Goal: Browse casually: Explore the website without a specific task or goal

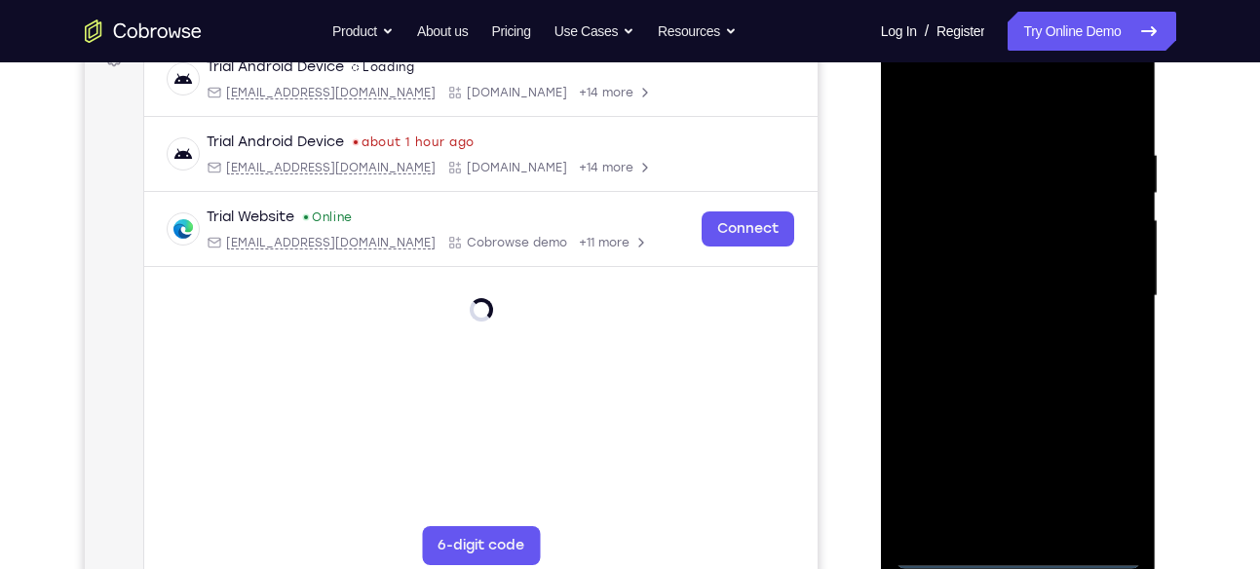
click at [1021, 557] on div at bounding box center [1019, 296] width 246 height 546
click at [1103, 463] on div at bounding box center [1019, 296] width 246 height 546
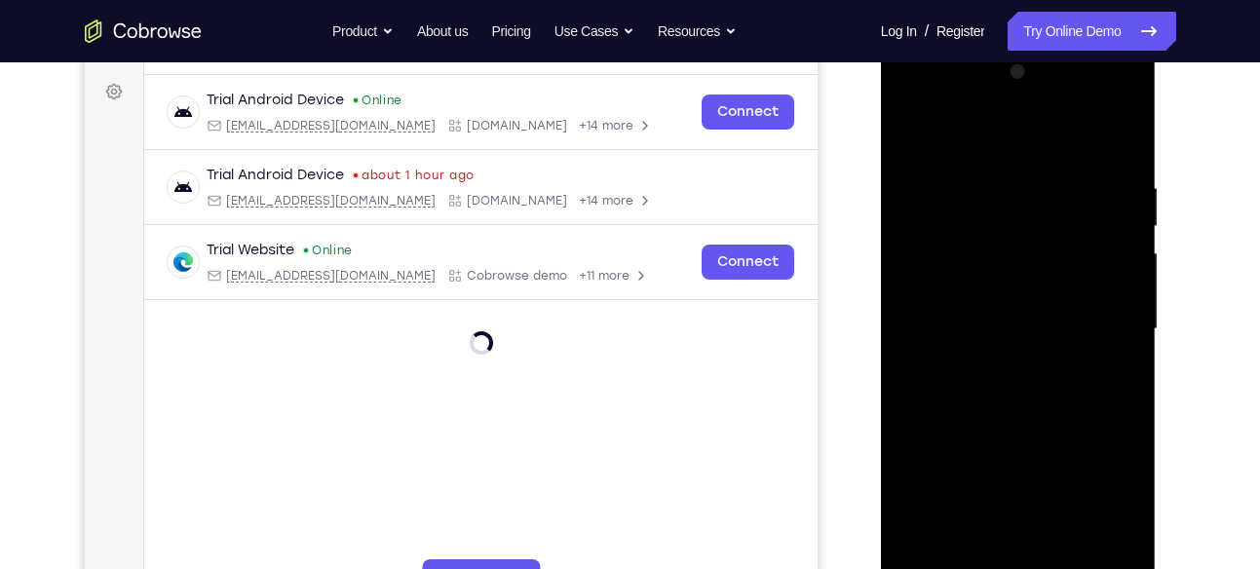
scroll to position [282, 0]
click at [926, 106] on div at bounding box center [1019, 329] width 246 height 546
click at [1103, 314] on div at bounding box center [1019, 329] width 246 height 546
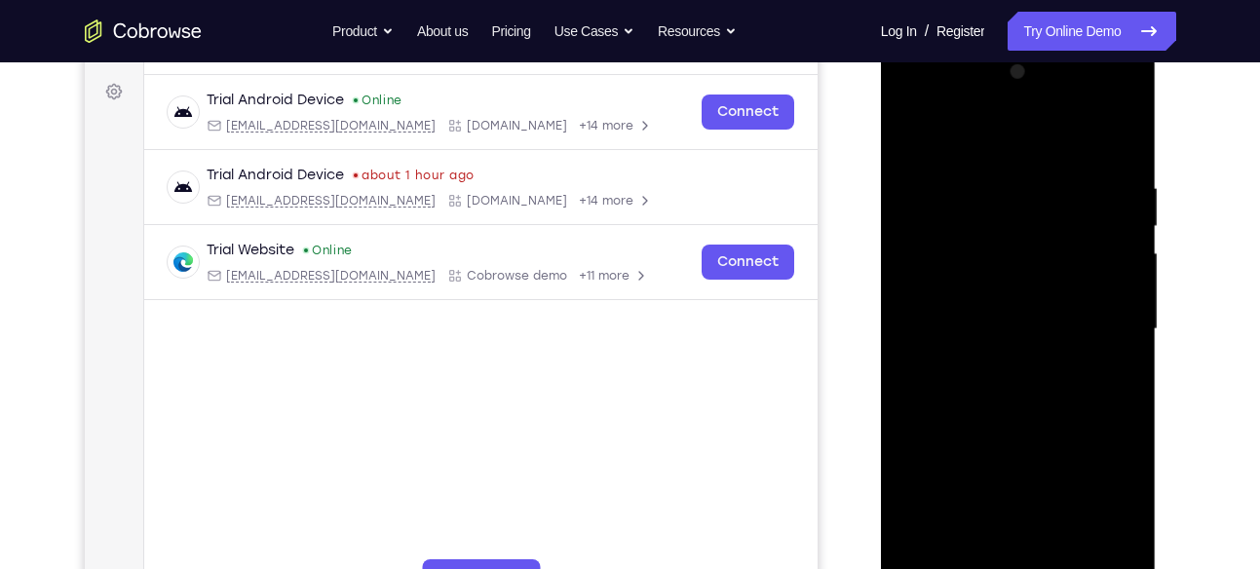
click at [1005, 368] on div at bounding box center [1019, 330] width 246 height 546
click at [1001, 303] on div at bounding box center [1019, 330] width 246 height 546
click at [997, 295] on div at bounding box center [1019, 330] width 246 height 546
click at [999, 254] on div at bounding box center [1019, 330] width 246 height 546
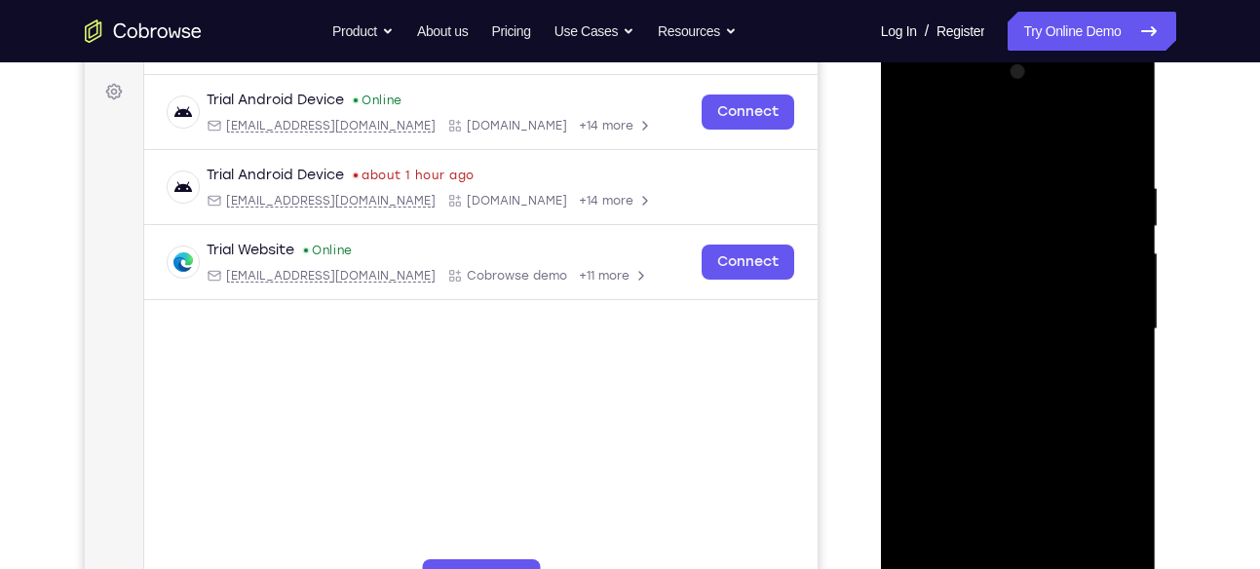
click at [983, 278] on div at bounding box center [1019, 330] width 246 height 546
click at [921, 335] on div at bounding box center [1019, 330] width 246 height 546
click at [942, 401] on div at bounding box center [1019, 330] width 246 height 546
click at [986, 384] on div at bounding box center [1019, 330] width 246 height 546
click at [995, 390] on div at bounding box center [1019, 330] width 246 height 546
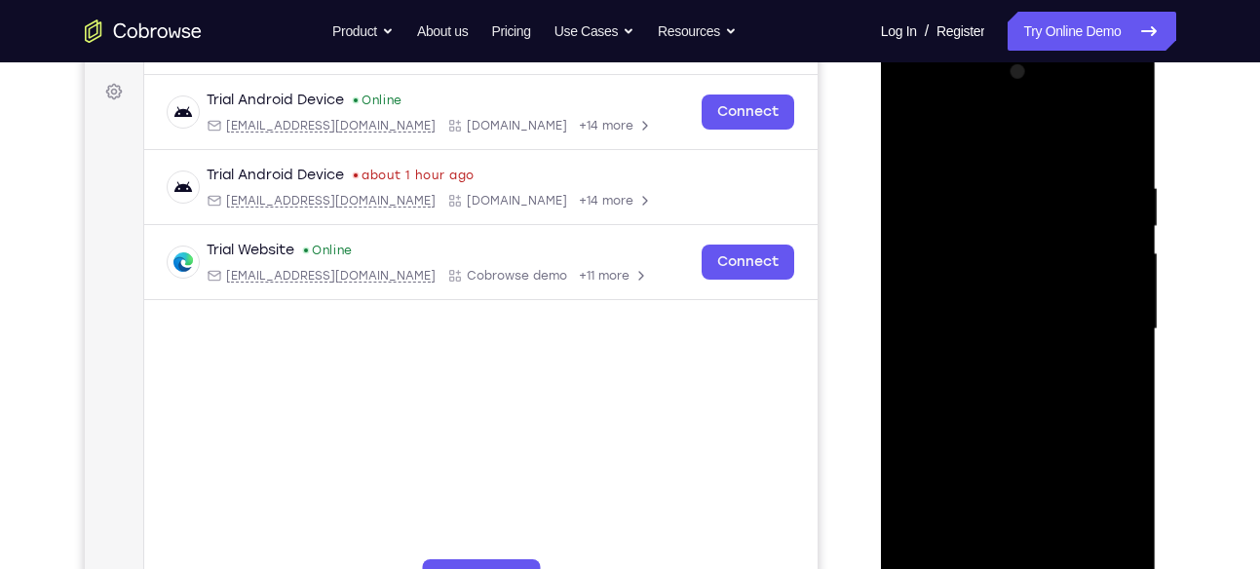
click at [995, 390] on div at bounding box center [1019, 330] width 246 height 546
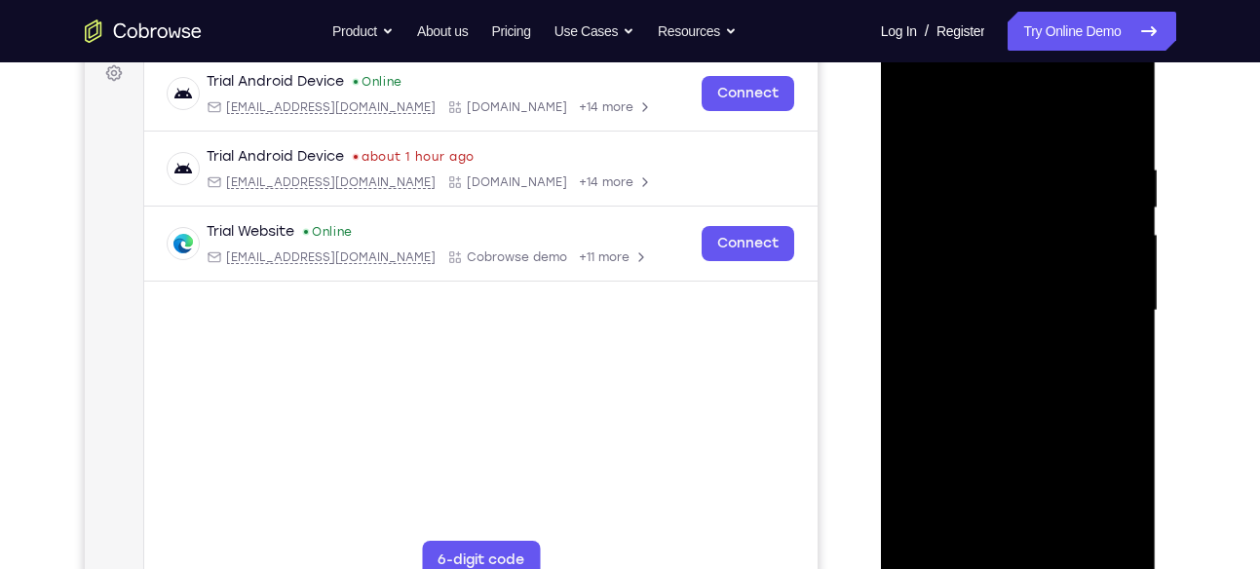
scroll to position [301, 0]
click at [1030, 407] on div at bounding box center [1019, 309] width 246 height 546
click at [1067, 545] on div at bounding box center [1019, 309] width 246 height 546
click at [1015, 407] on div at bounding box center [1019, 309] width 246 height 546
click at [1007, 141] on div at bounding box center [1019, 309] width 246 height 546
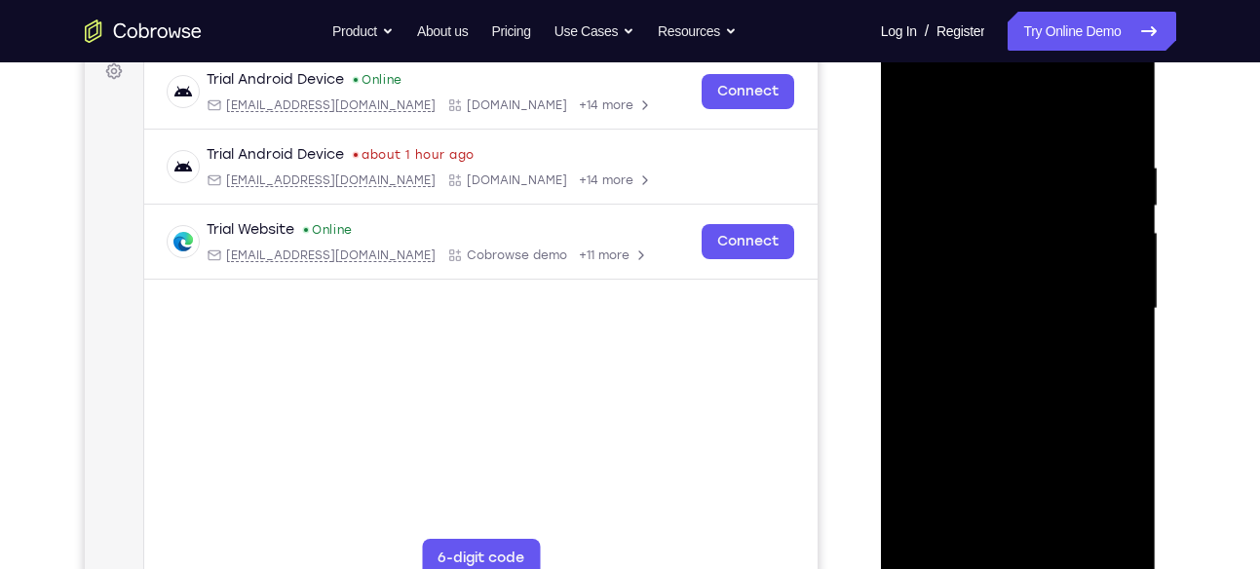
click at [991, 296] on div at bounding box center [1019, 309] width 246 height 546
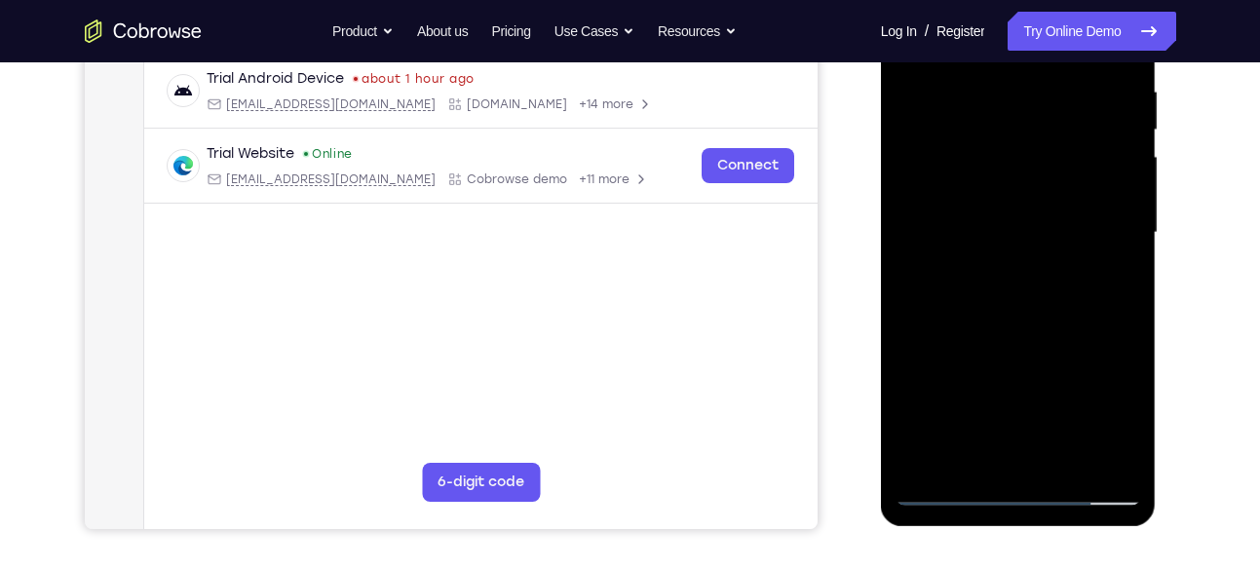
scroll to position [379, 0]
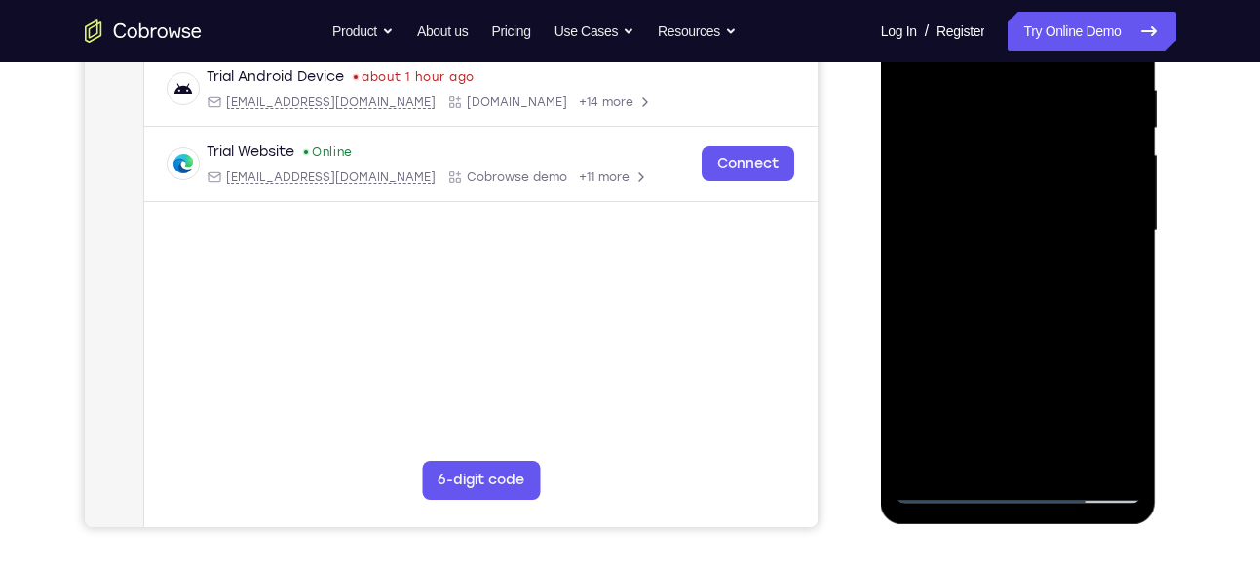
click at [1104, 276] on div at bounding box center [1019, 231] width 246 height 546
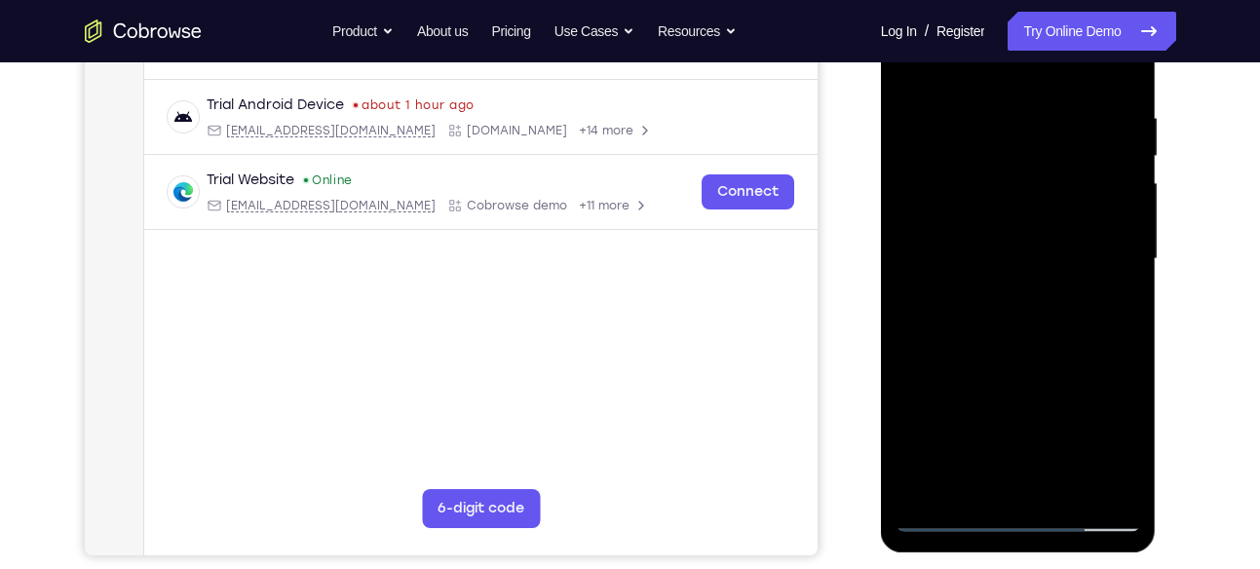
scroll to position [343, 0]
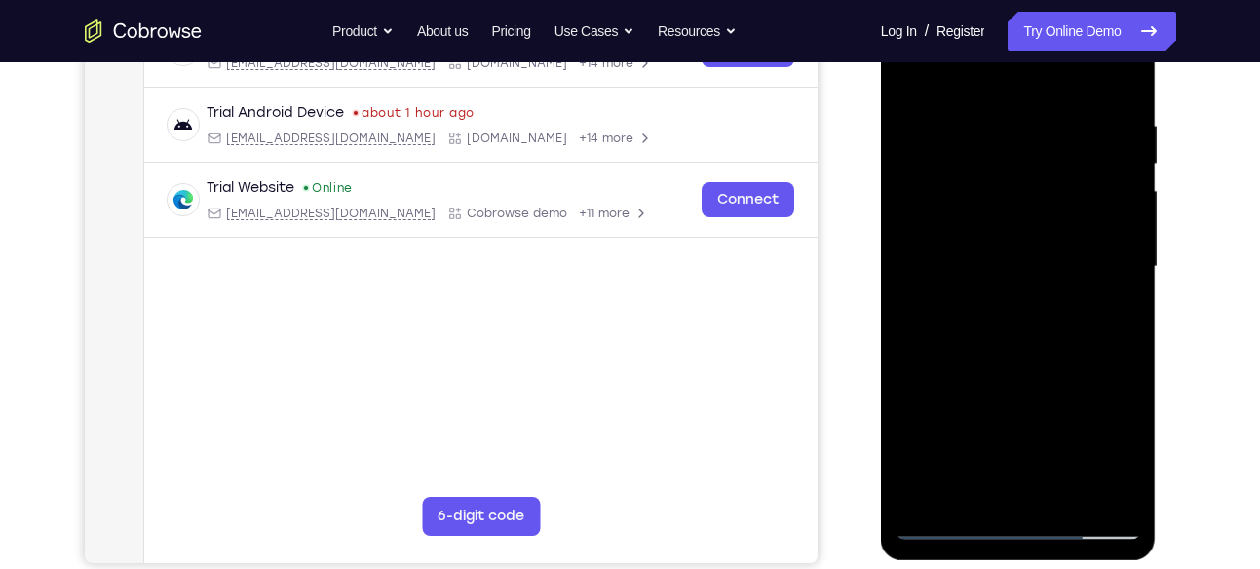
click at [917, 74] on div at bounding box center [1019, 267] width 246 height 546
click at [977, 291] on div at bounding box center [1019, 267] width 246 height 546
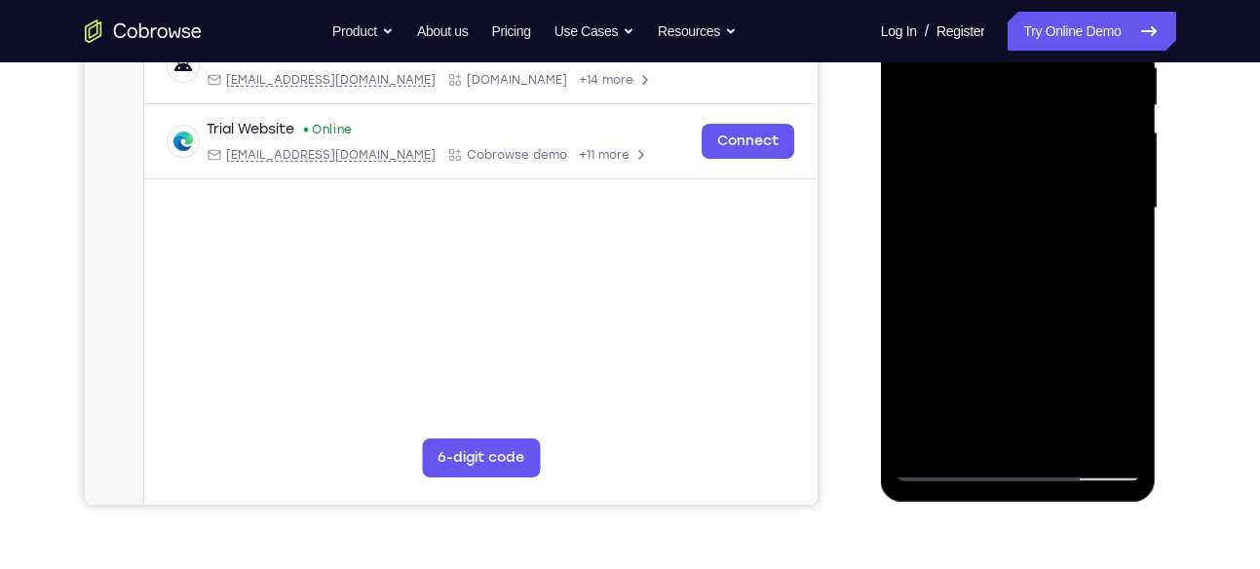
scroll to position [407, 0]
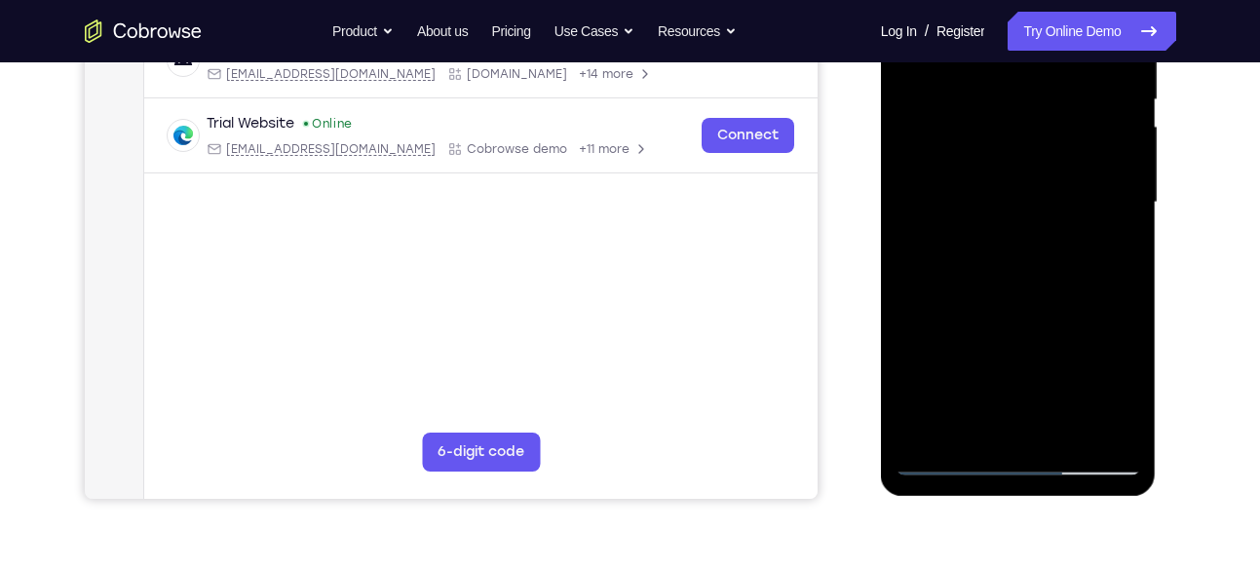
click at [1120, 251] on div at bounding box center [1019, 203] width 246 height 546
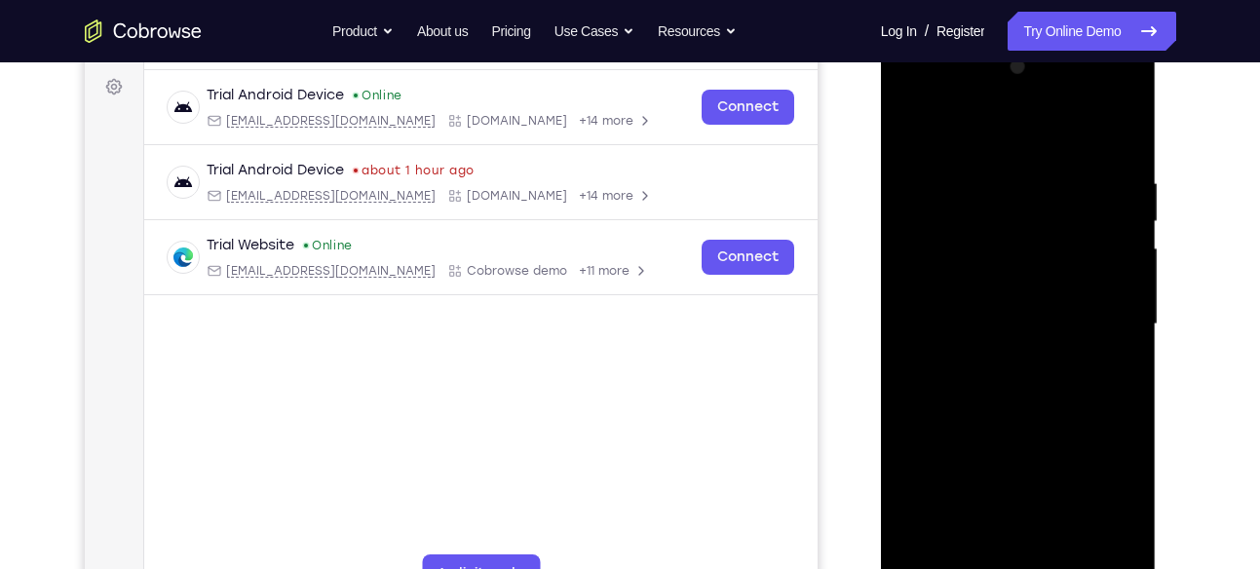
scroll to position [282, 0]
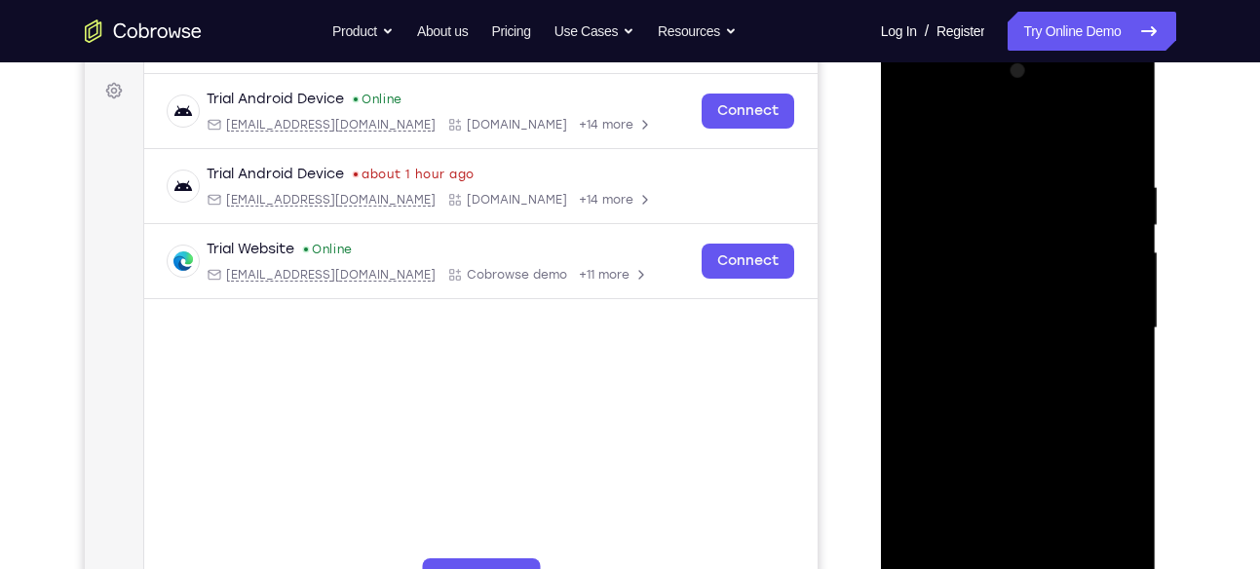
click at [908, 141] on div at bounding box center [1019, 329] width 246 height 546
click at [922, 137] on div at bounding box center [1019, 329] width 246 height 546
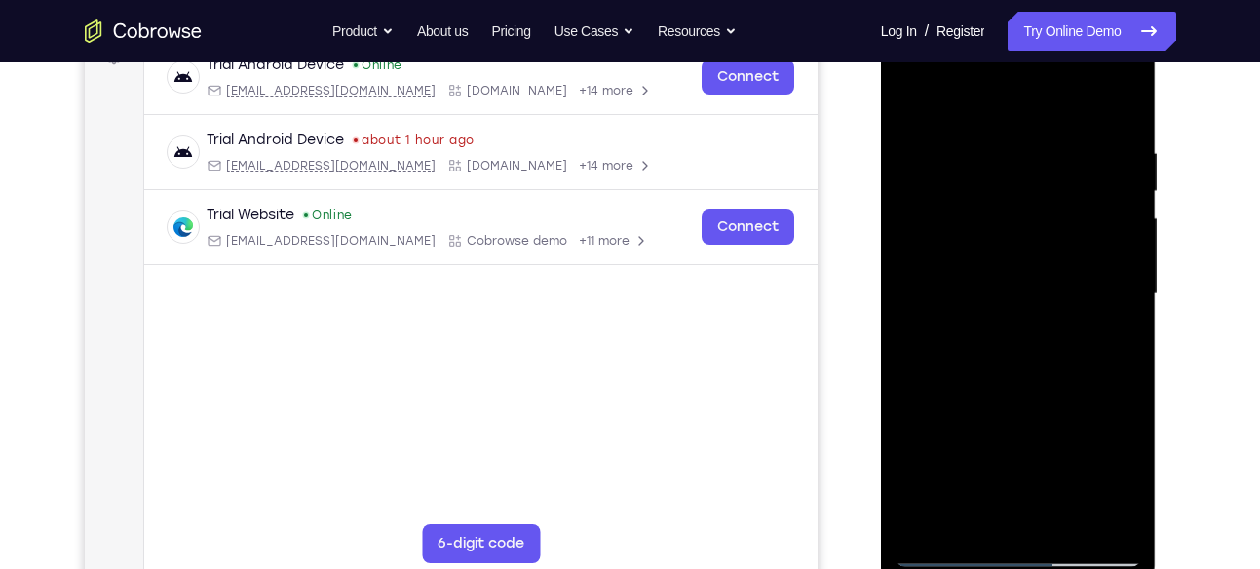
scroll to position [310, 0]
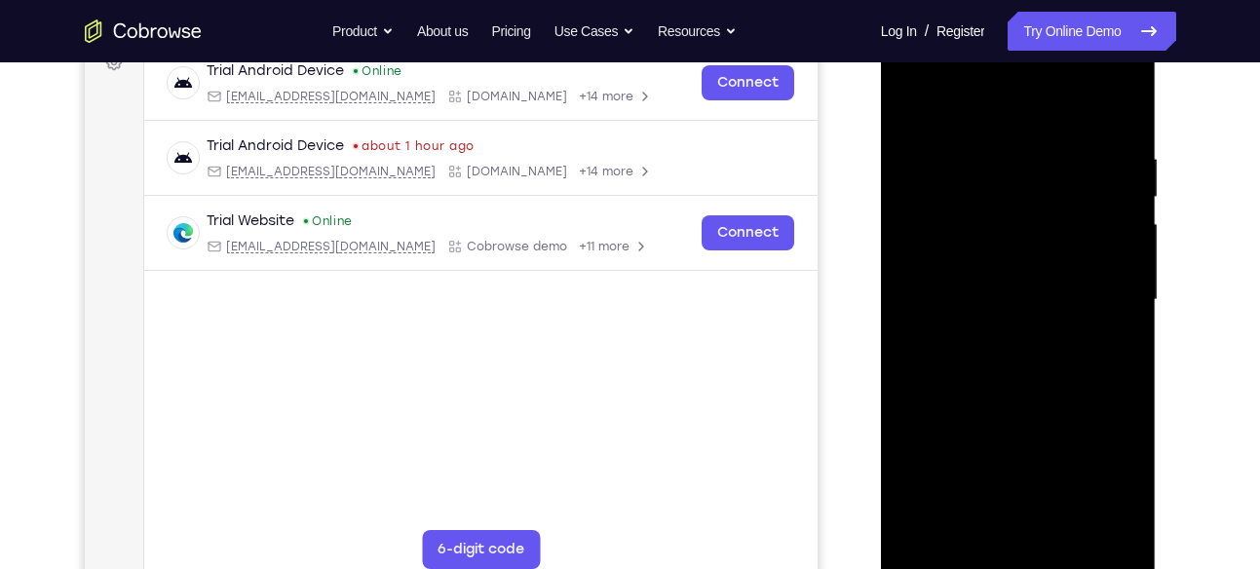
click at [1099, 107] on div at bounding box center [1019, 300] width 246 height 546
click at [1025, 243] on div at bounding box center [1019, 300] width 246 height 546
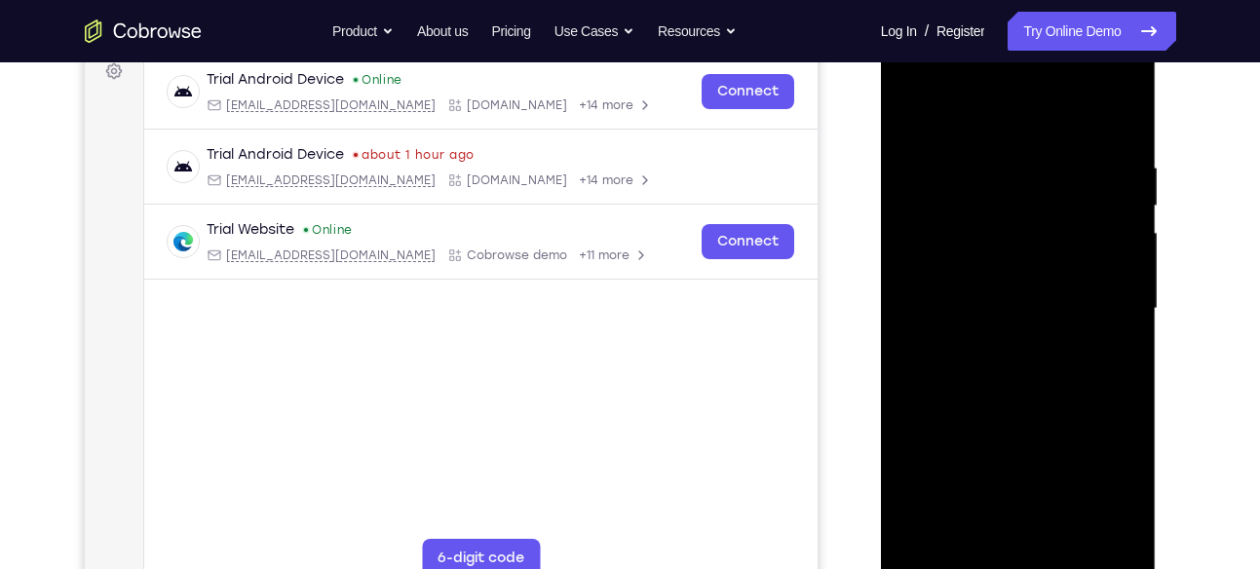
click at [1099, 87] on div at bounding box center [1019, 309] width 246 height 546
click at [940, 127] on div at bounding box center [1019, 309] width 246 height 546
click at [940, 254] on div at bounding box center [1019, 309] width 246 height 546
click at [942, 303] on div at bounding box center [1019, 309] width 246 height 546
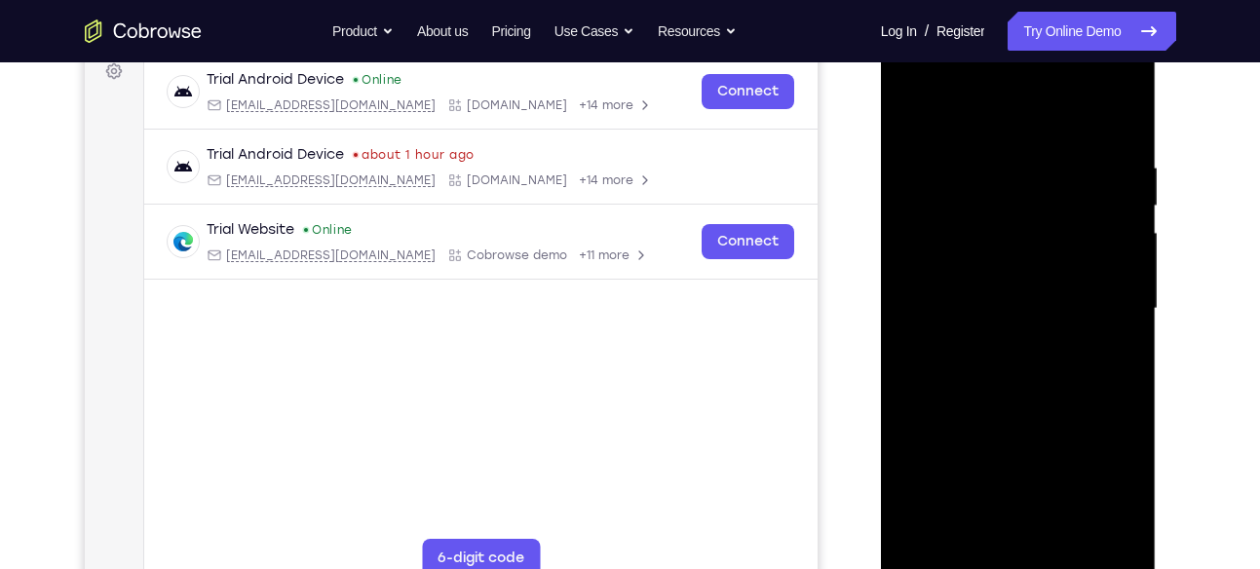
click at [940, 300] on div at bounding box center [1019, 309] width 246 height 546
click at [955, 329] on div at bounding box center [1019, 309] width 246 height 546
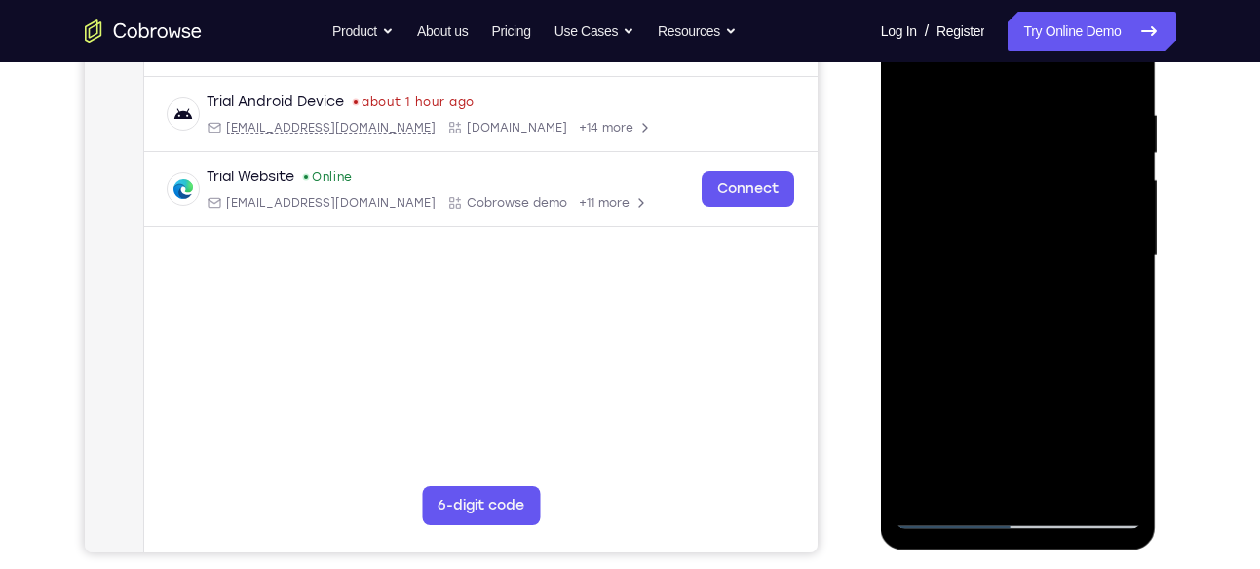
scroll to position [352, 0]
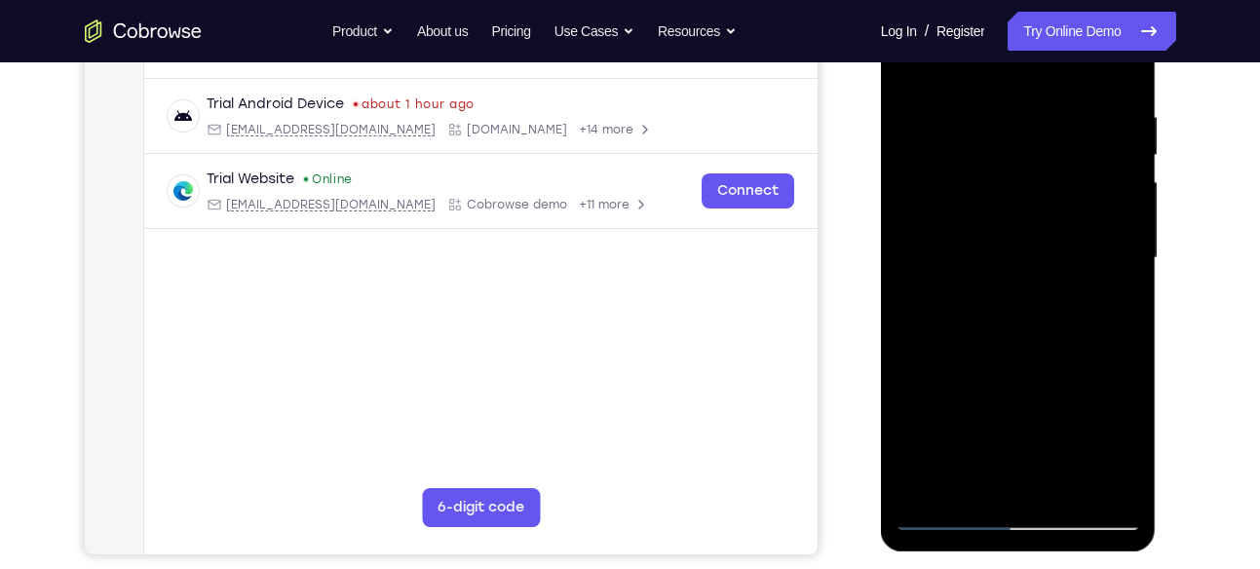
click at [1018, 371] on div at bounding box center [1019, 258] width 246 height 546
click at [1032, 213] on div at bounding box center [1019, 258] width 246 height 546
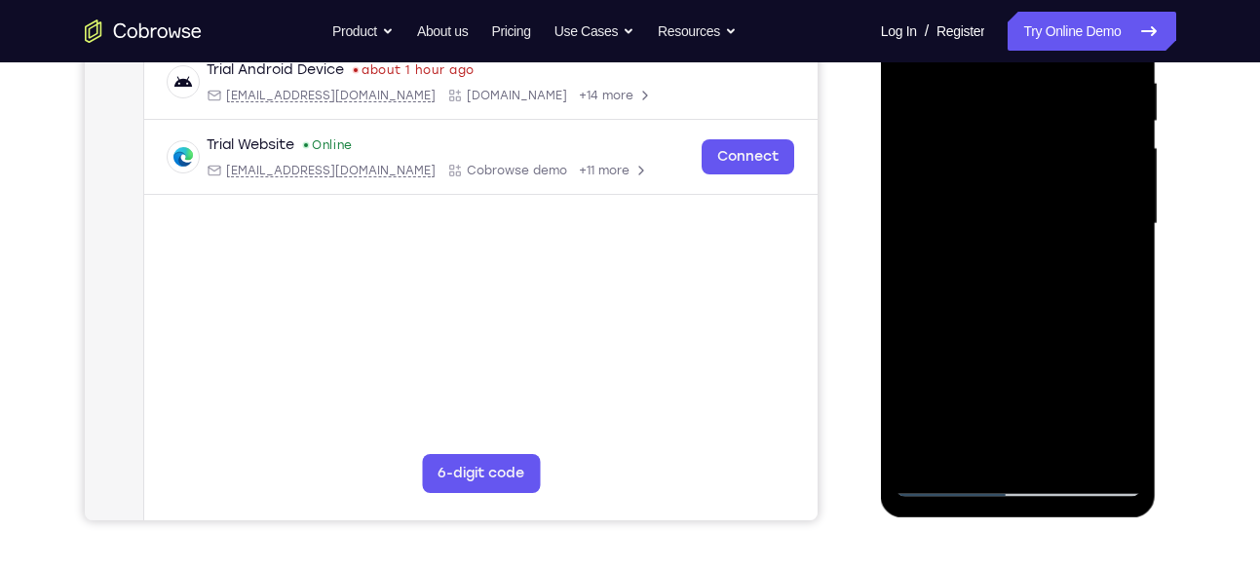
scroll to position [382, 0]
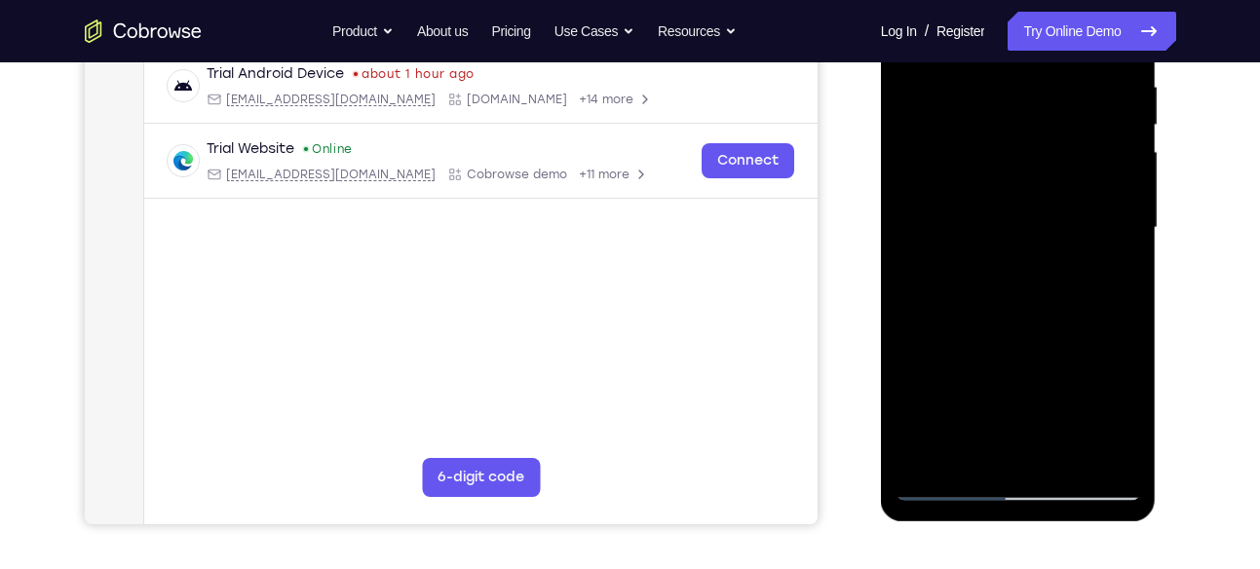
drag, startPoint x: 1001, startPoint y: 437, endPoint x: 998, endPoint y: 237, distance: 199.9
click at [998, 237] on div at bounding box center [1019, 228] width 246 height 546
click at [999, 452] on div at bounding box center [1019, 228] width 246 height 546
click at [951, 197] on div at bounding box center [1019, 228] width 246 height 546
click at [1062, 284] on div at bounding box center [1019, 228] width 246 height 546
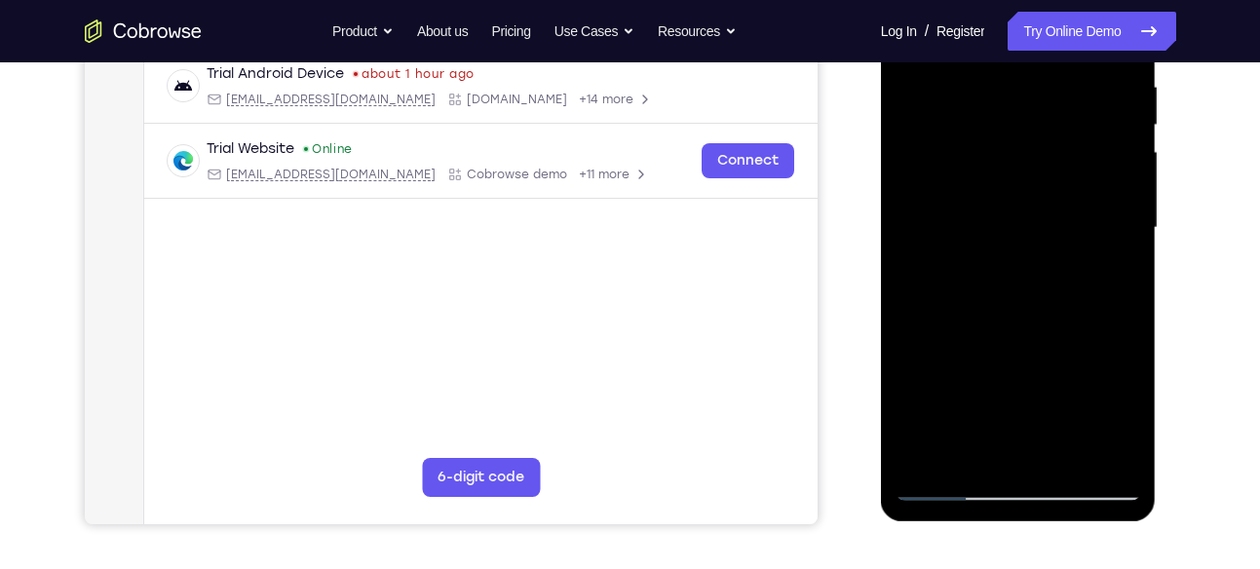
click at [1006, 271] on div at bounding box center [1019, 228] width 246 height 546
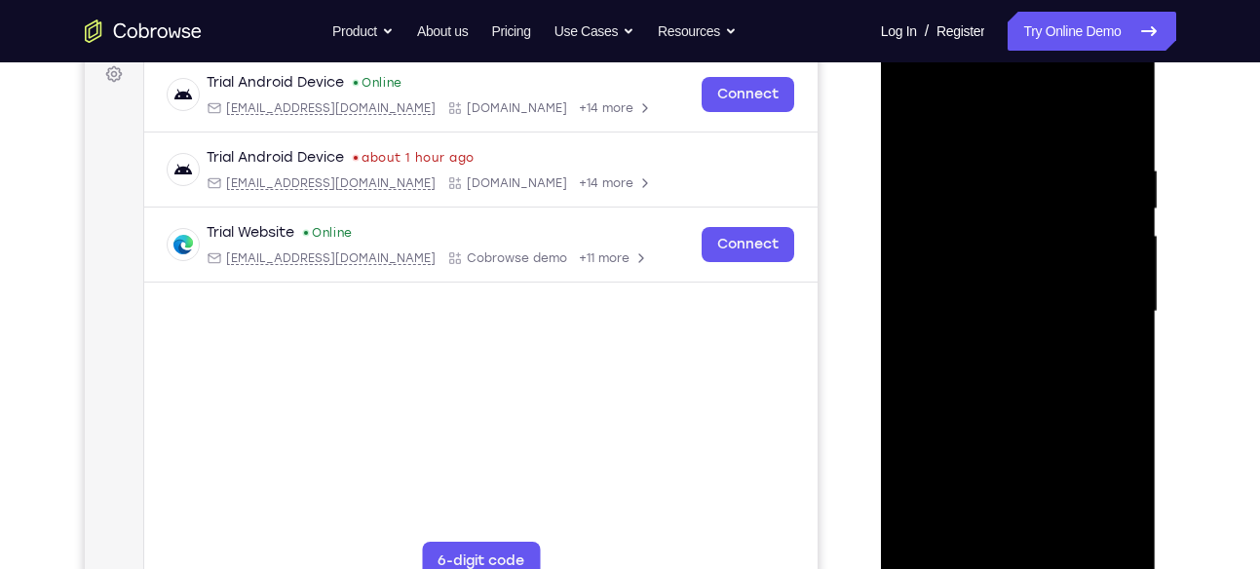
scroll to position [297, 0]
click at [1007, 360] on div at bounding box center [1019, 313] width 246 height 546
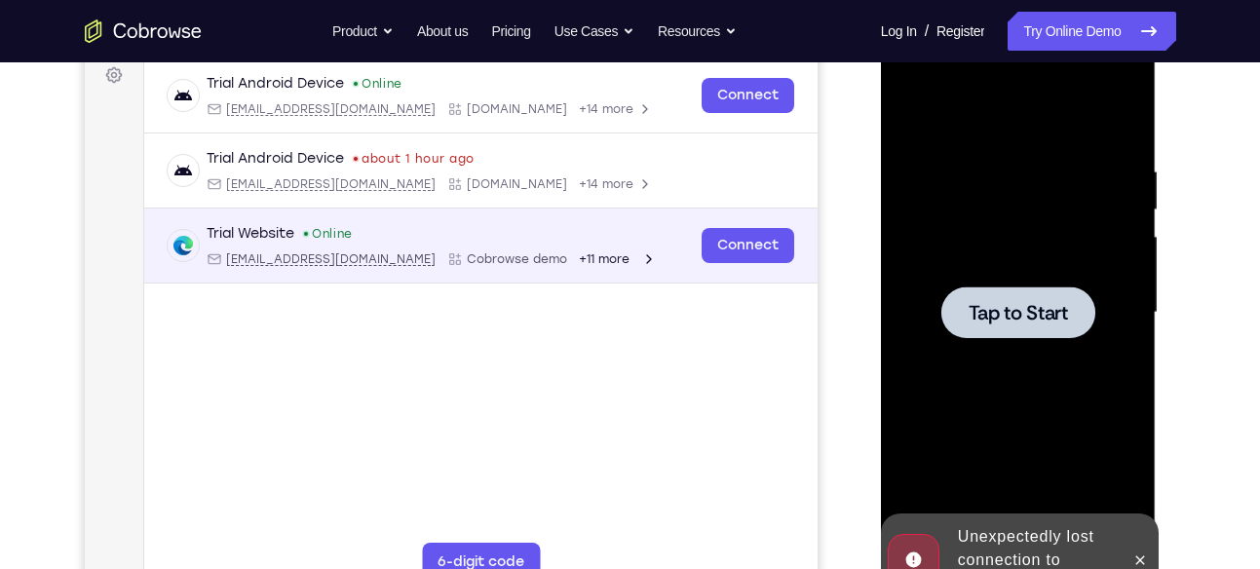
scroll to position [290, 0]
